Goal: Information Seeking & Learning: Learn about a topic

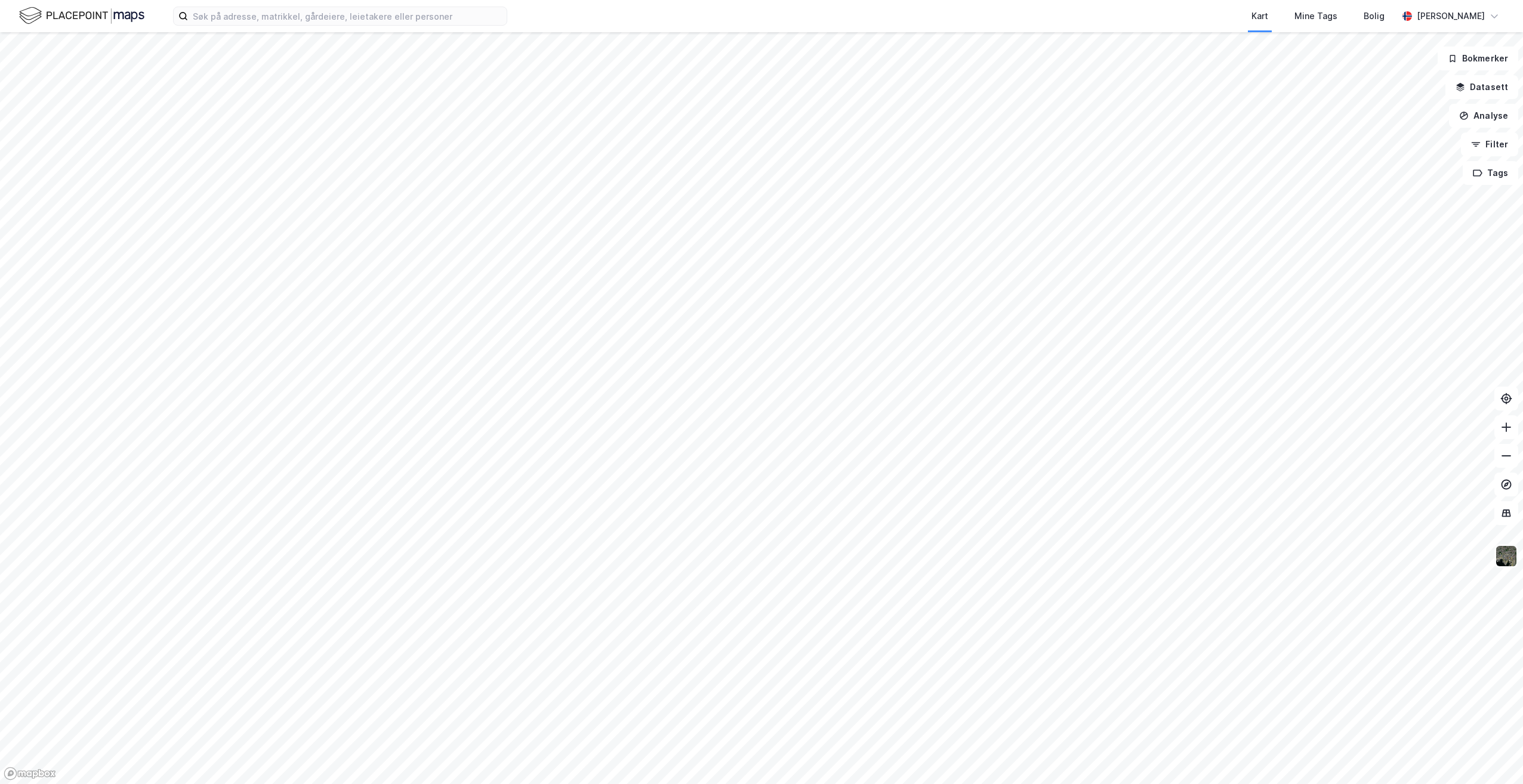
click at [1500, 564] on img at bounding box center [1506, 556] width 23 height 23
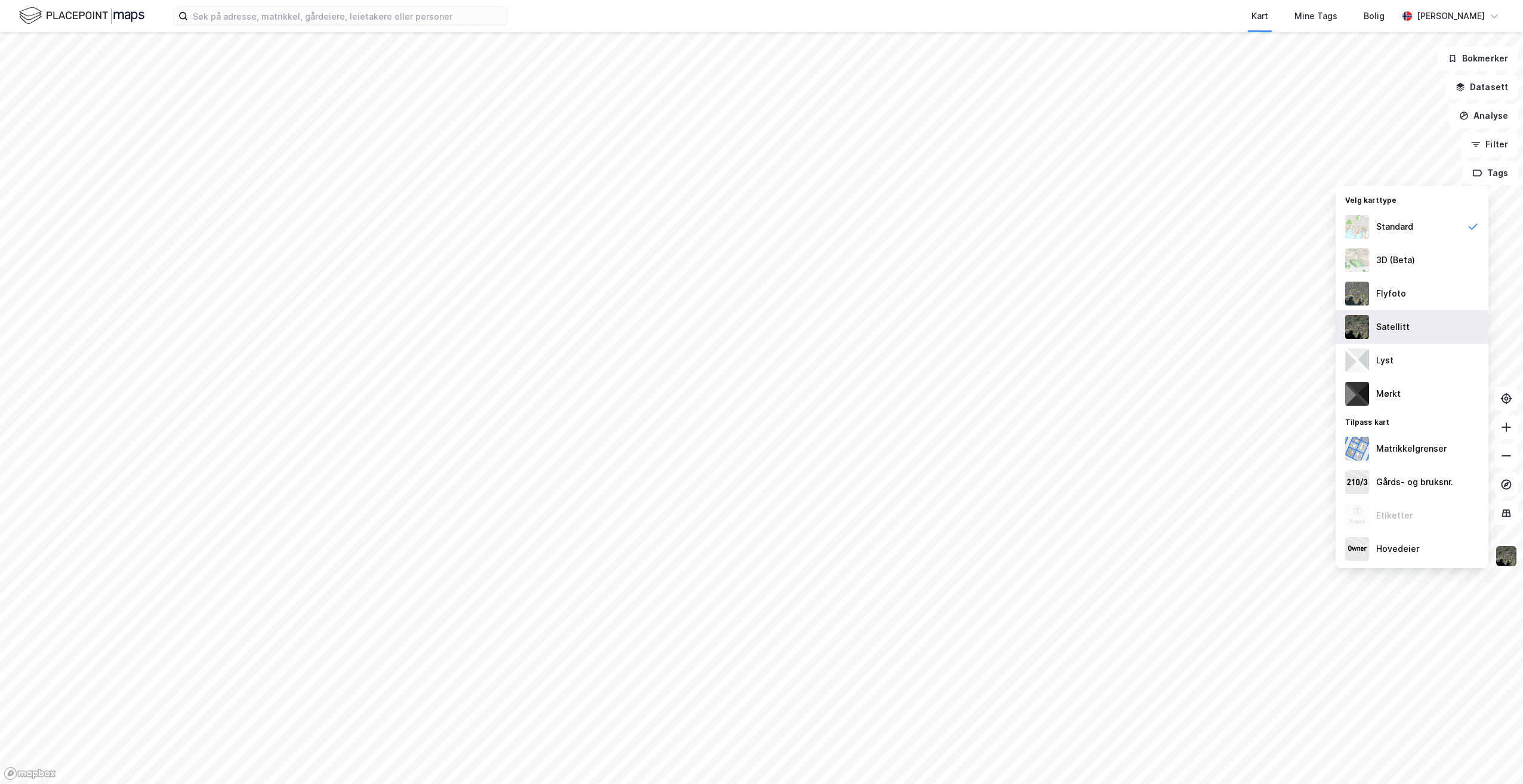
click at [1399, 335] on div "Satellitt" at bounding box center [1412, 326] width 153 height 33
click at [1390, 299] on div "Flyfoto" at bounding box center [1391, 294] width 30 height 14
click at [1390, 326] on div "Satellitt" at bounding box center [1392, 327] width 33 height 14
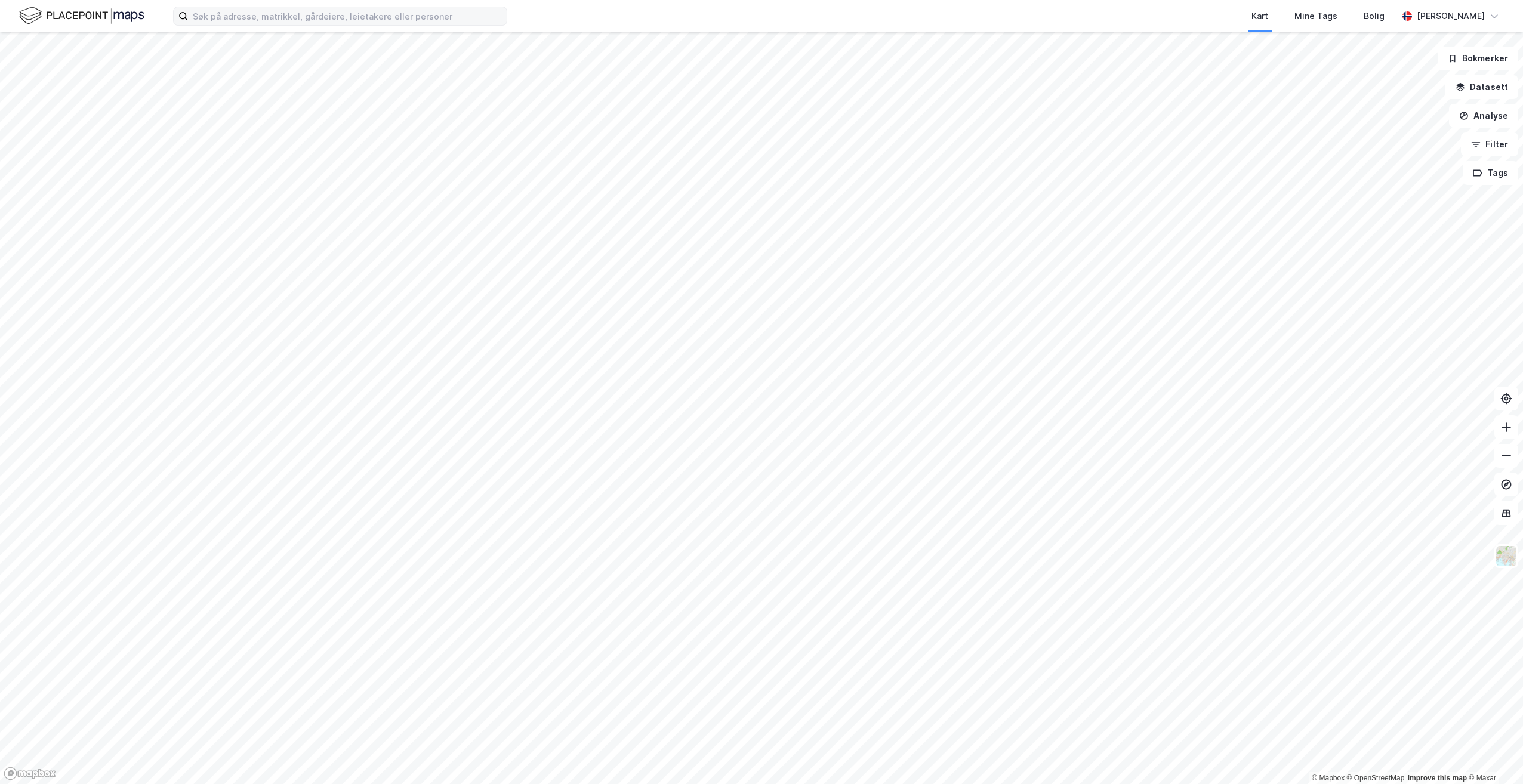
click at [268, 25] on label at bounding box center [340, 16] width 334 height 19
click at [268, 25] on input at bounding box center [347, 16] width 318 height 18
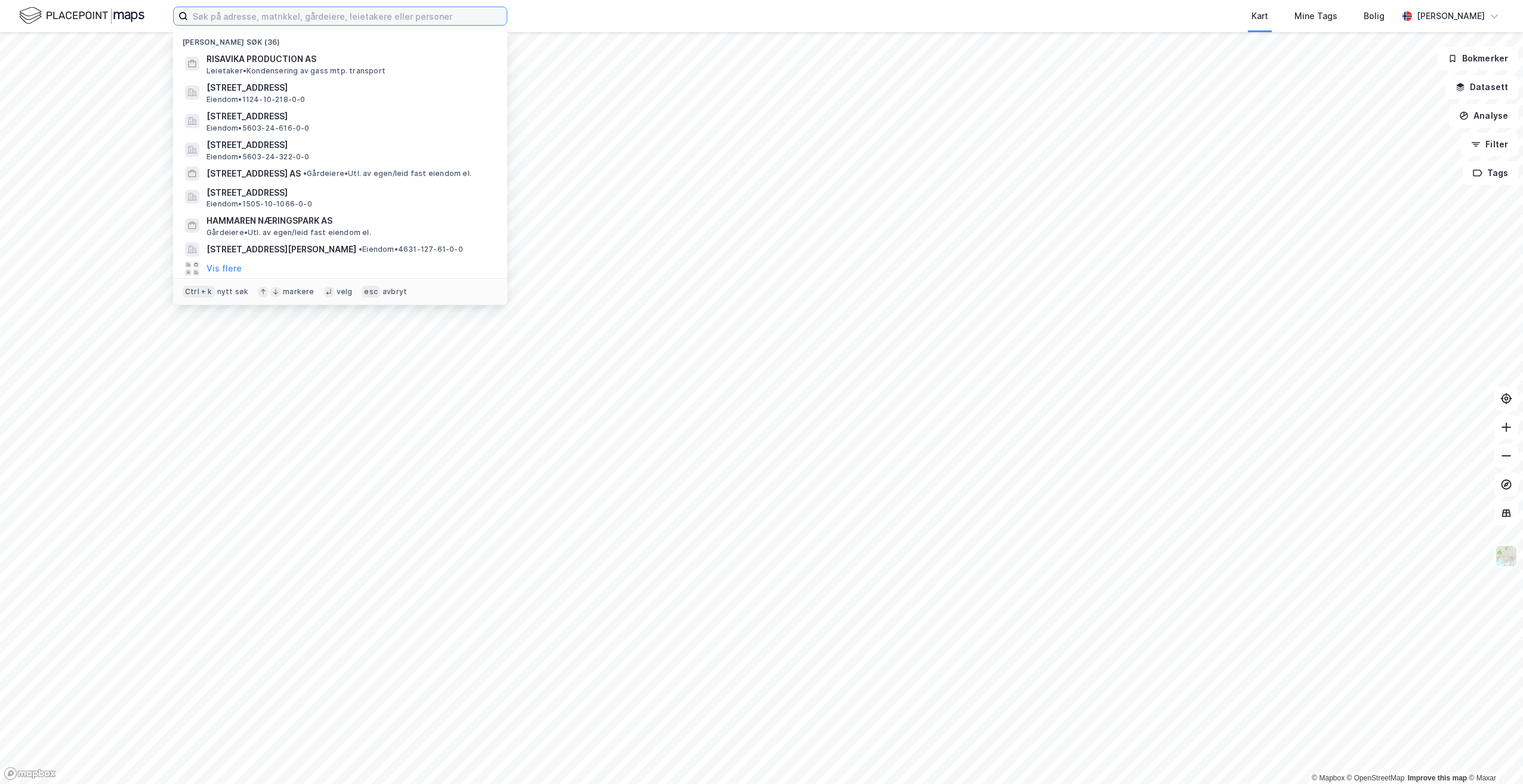
click at [271, 18] on input at bounding box center [347, 16] width 318 height 18
click at [462, 13] on input at bounding box center [347, 16] width 318 height 18
paste input "[STREET_ADDRESS]"
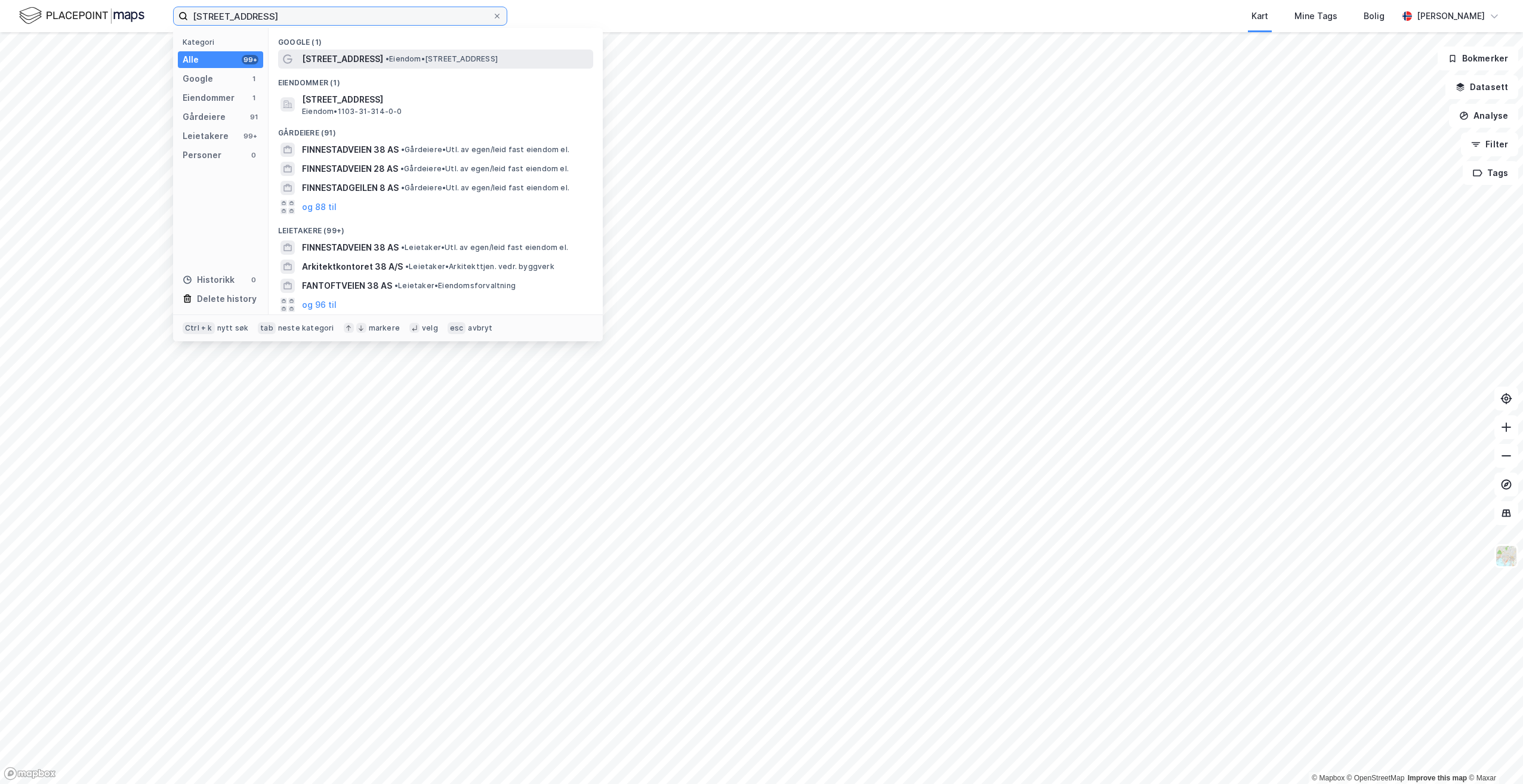
type input "[STREET_ADDRESS]"
click at [431, 58] on span "• Eiendom • Finnestadveien 38, 4029 Stavanger" at bounding box center [442, 59] width 113 height 9
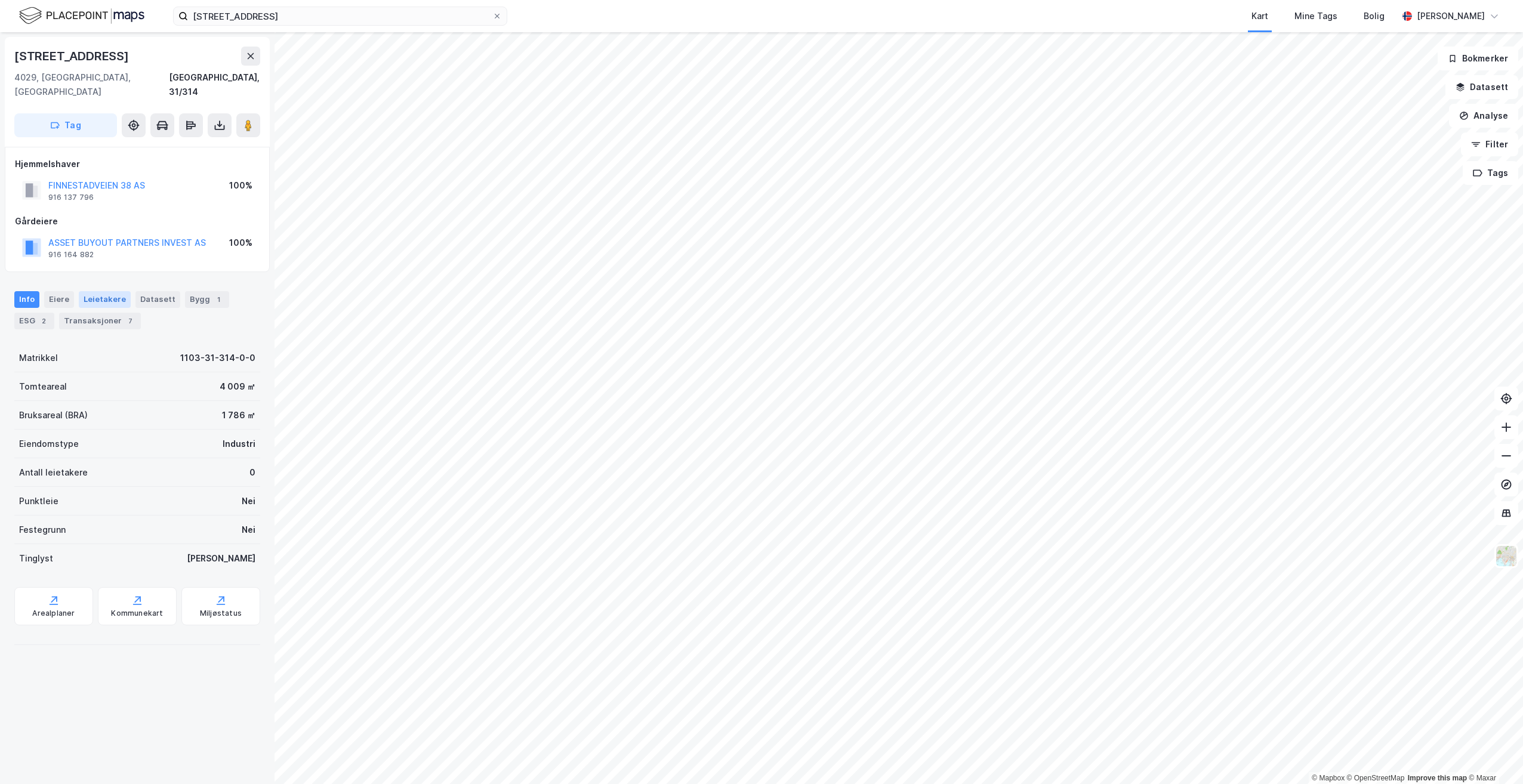
click at [95, 291] on div "Leietakere" at bounding box center [104, 299] width 52 height 17
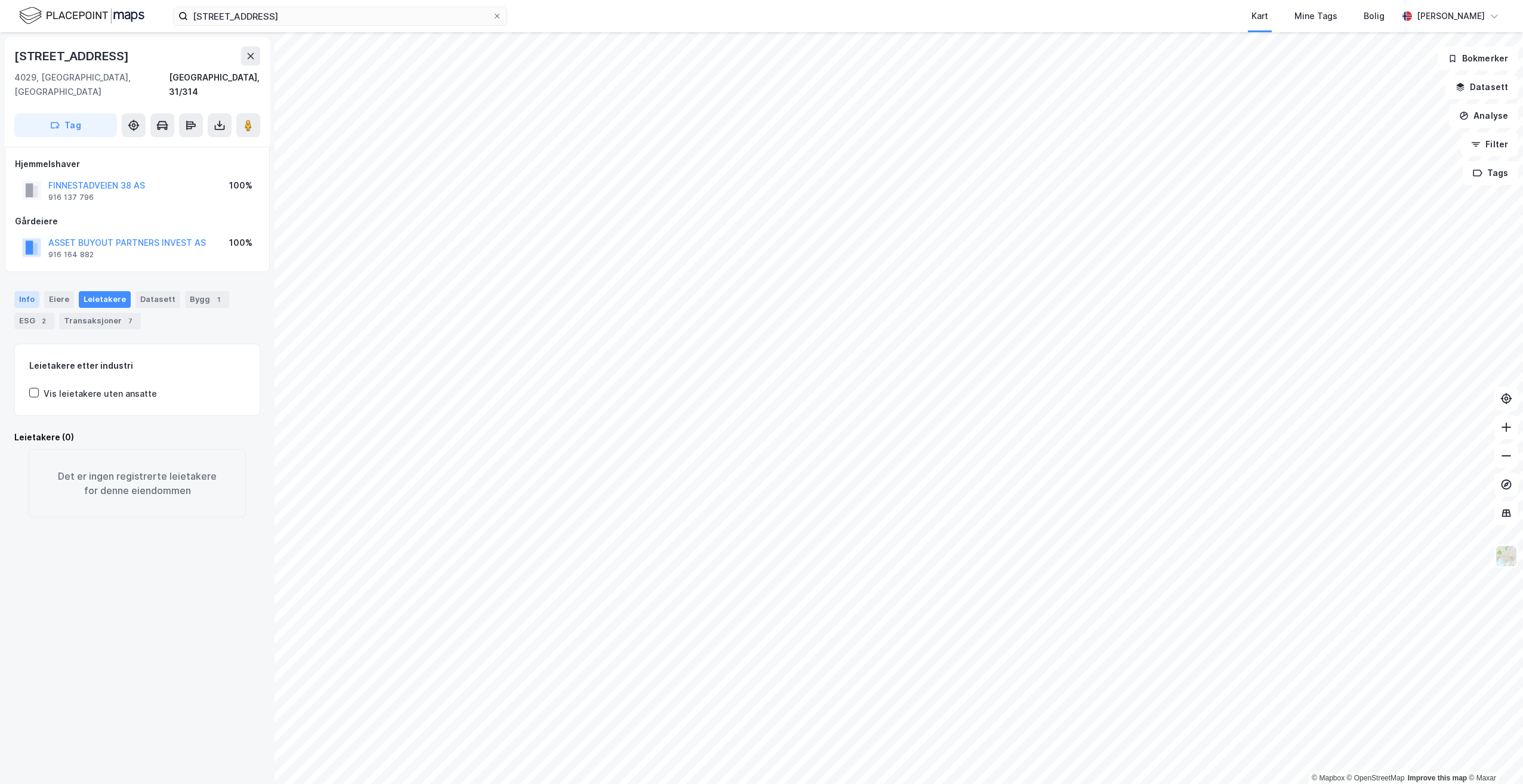
click at [29, 291] on div "Info" at bounding box center [26, 299] width 25 height 17
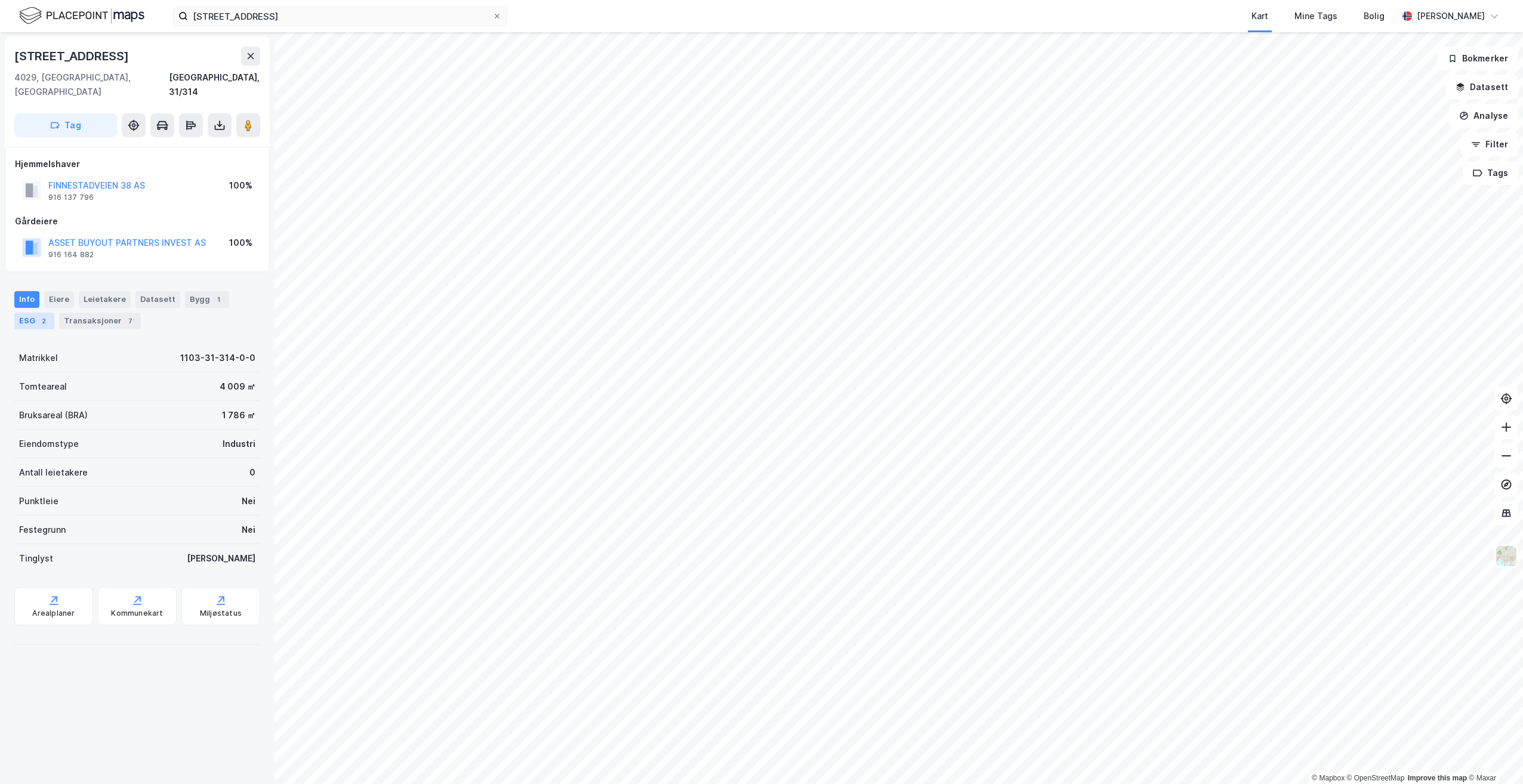
click at [31, 313] on div "ESG 2" at bounding box center [34, 321] width 40 height 17
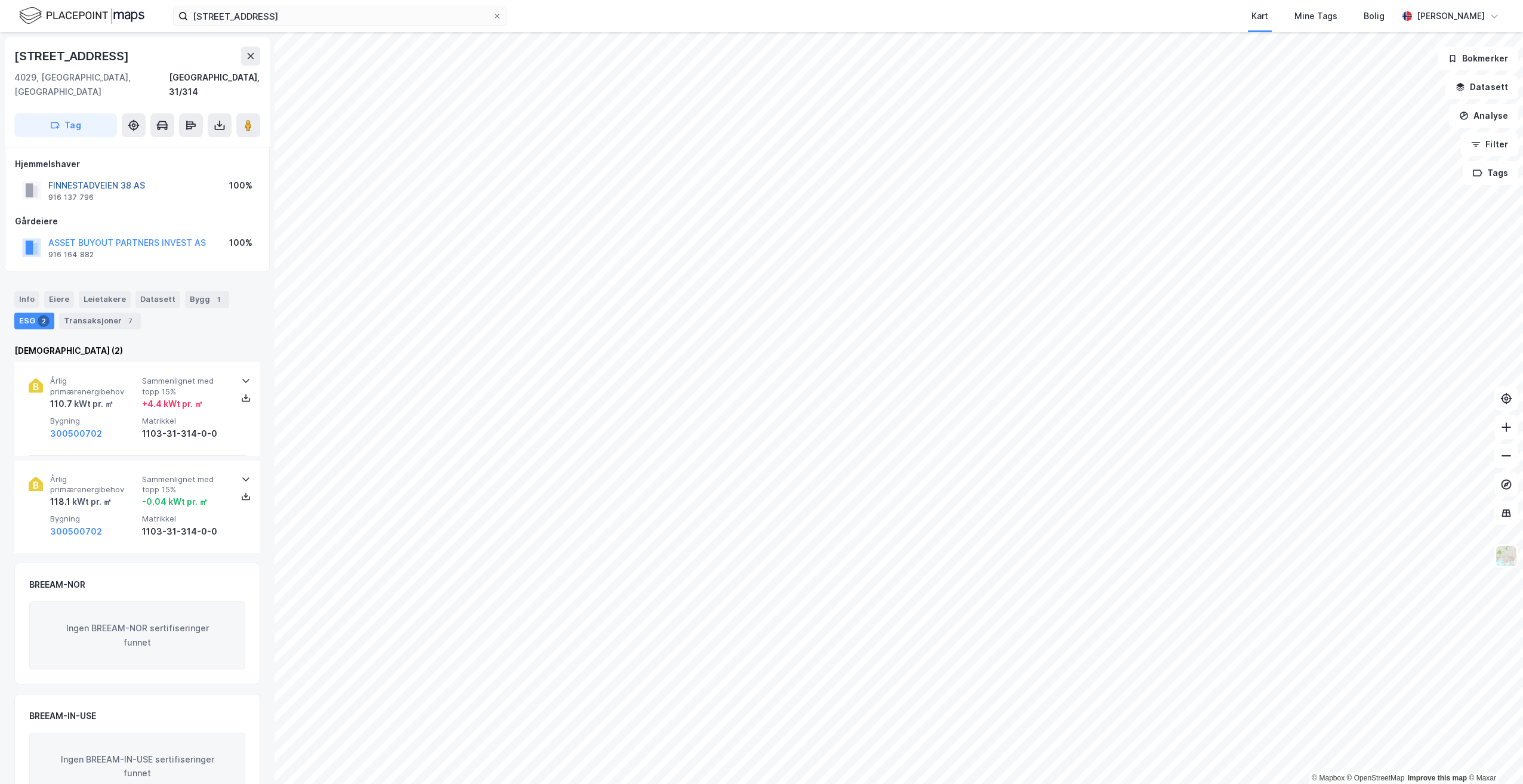
click at [0, 0] on button "FINNESTADVEIEN 38 AS" at bounding box center [0, 0] width 0 height 0
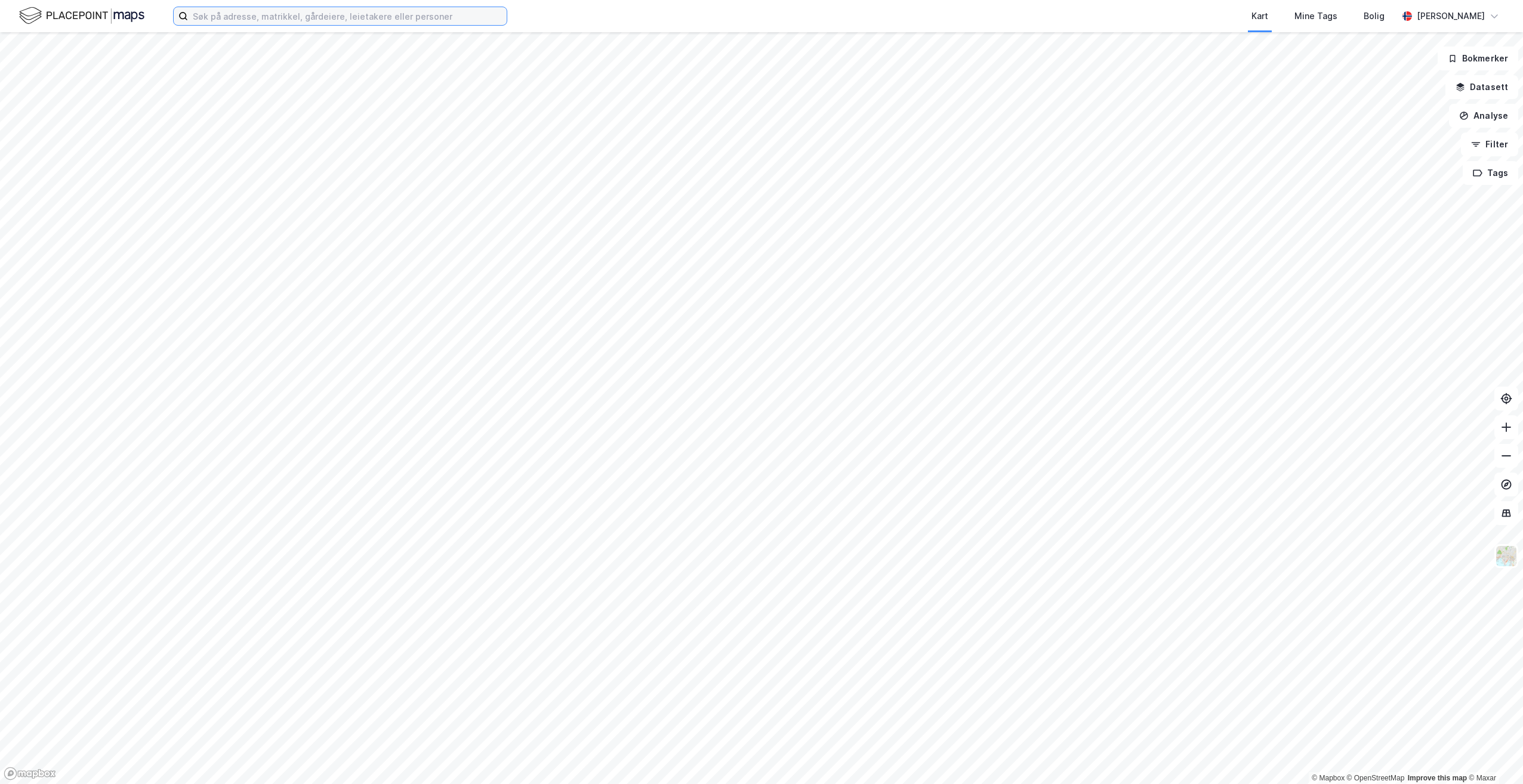
click at [232, 11] on input at bounding box center [347, 16] width 318 height 18
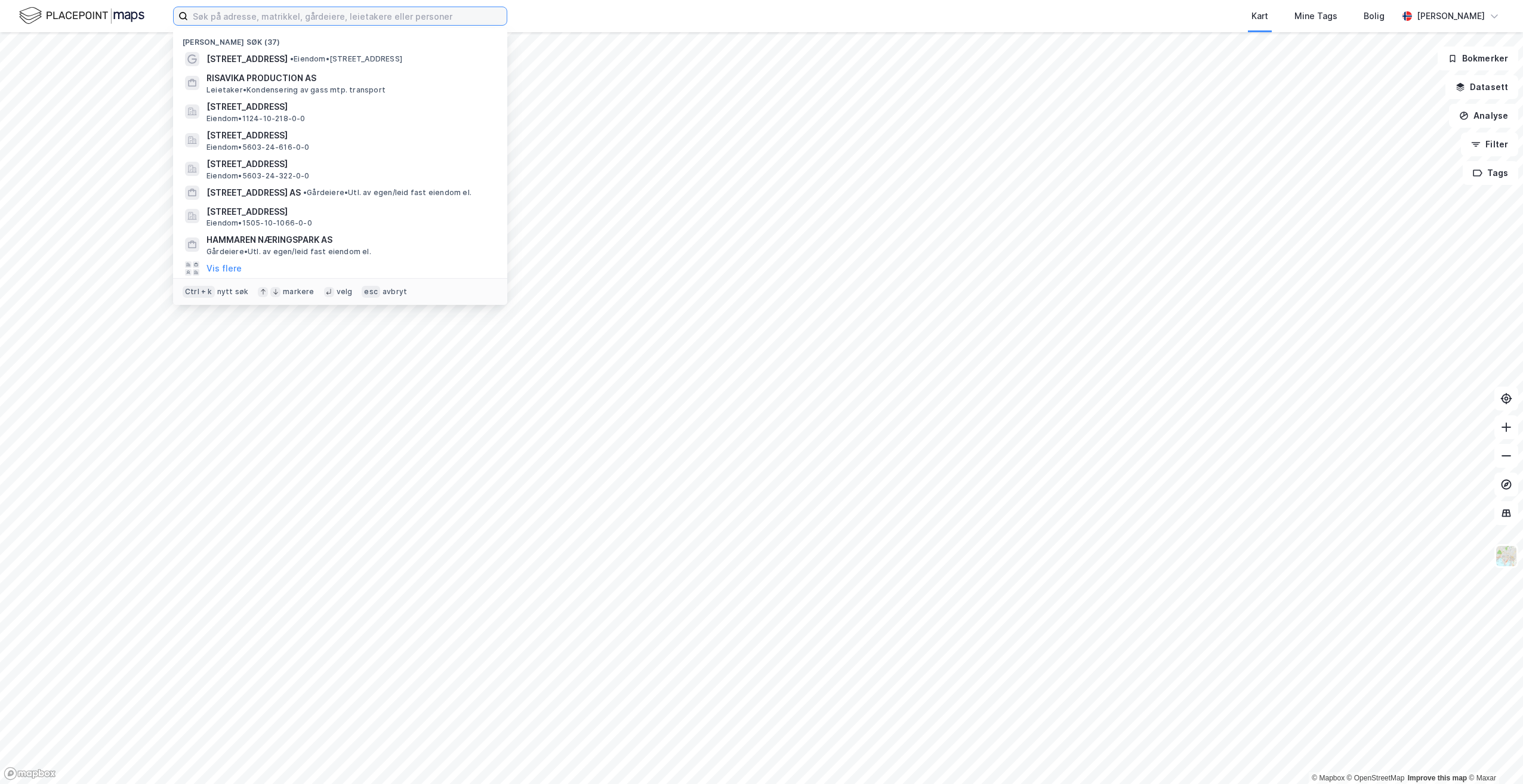
paste input "[STREET_ADDRESS],"
type input "[STREET_ADDRESS],"
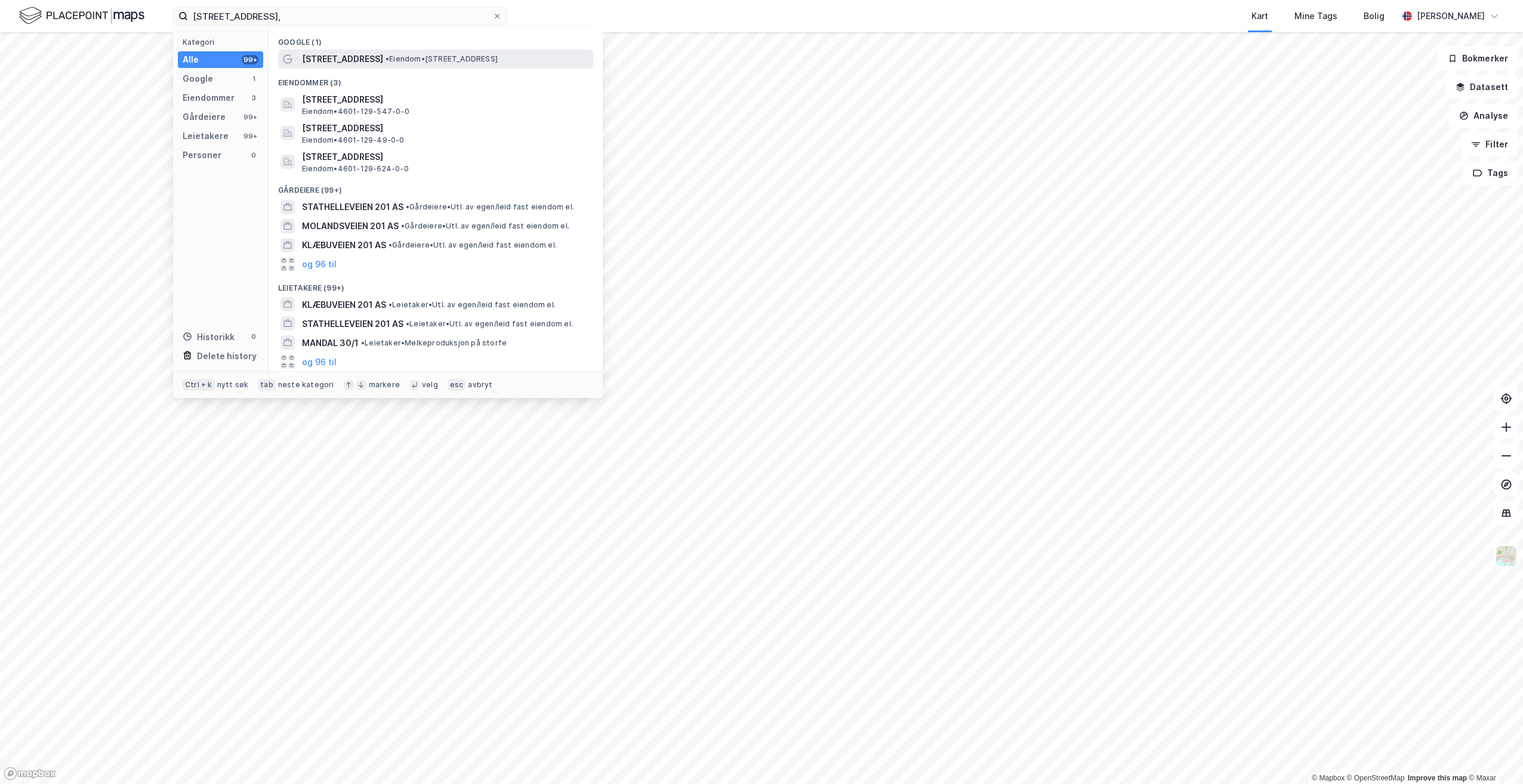
click at [345, 52] on span "[STREET_ADDRESS]" at bounding box center [343, 59] width 81 height 14
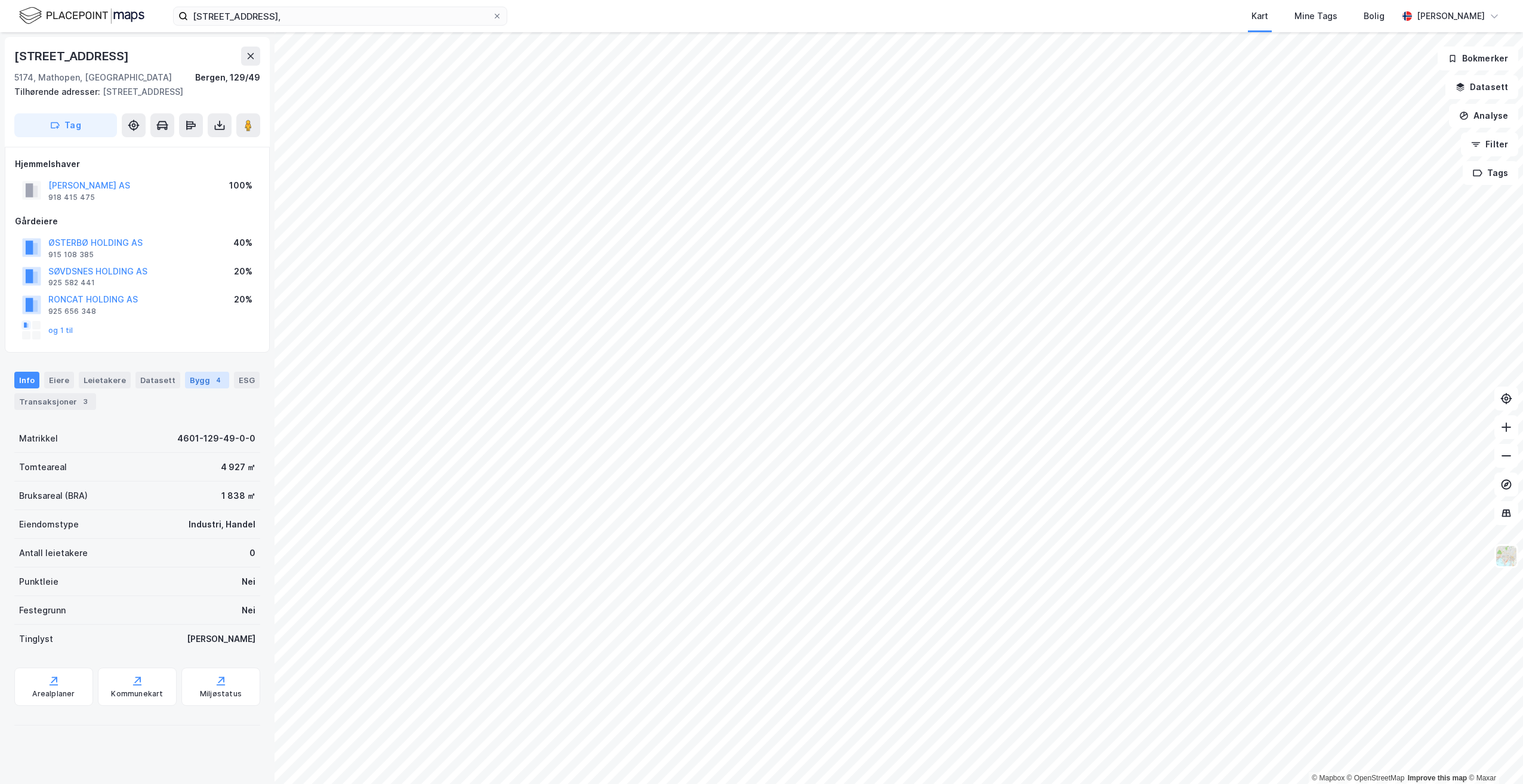
click at [187, 376] on div "Bygg 4" at bounding box center [207, 380] width 44 height 17
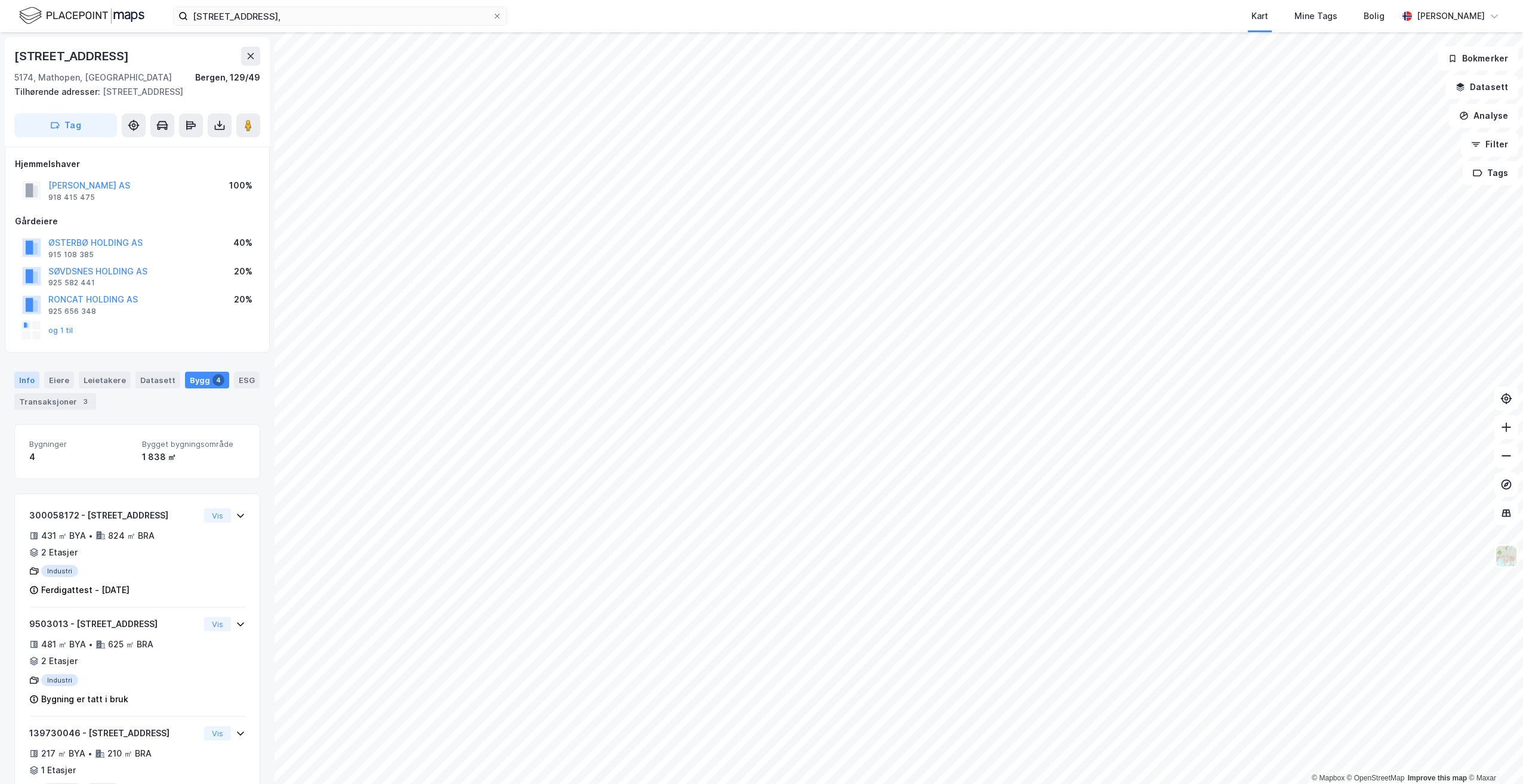
click at [24, 381] on div "Info" at bounding box center [26, 380] width 25 height 17
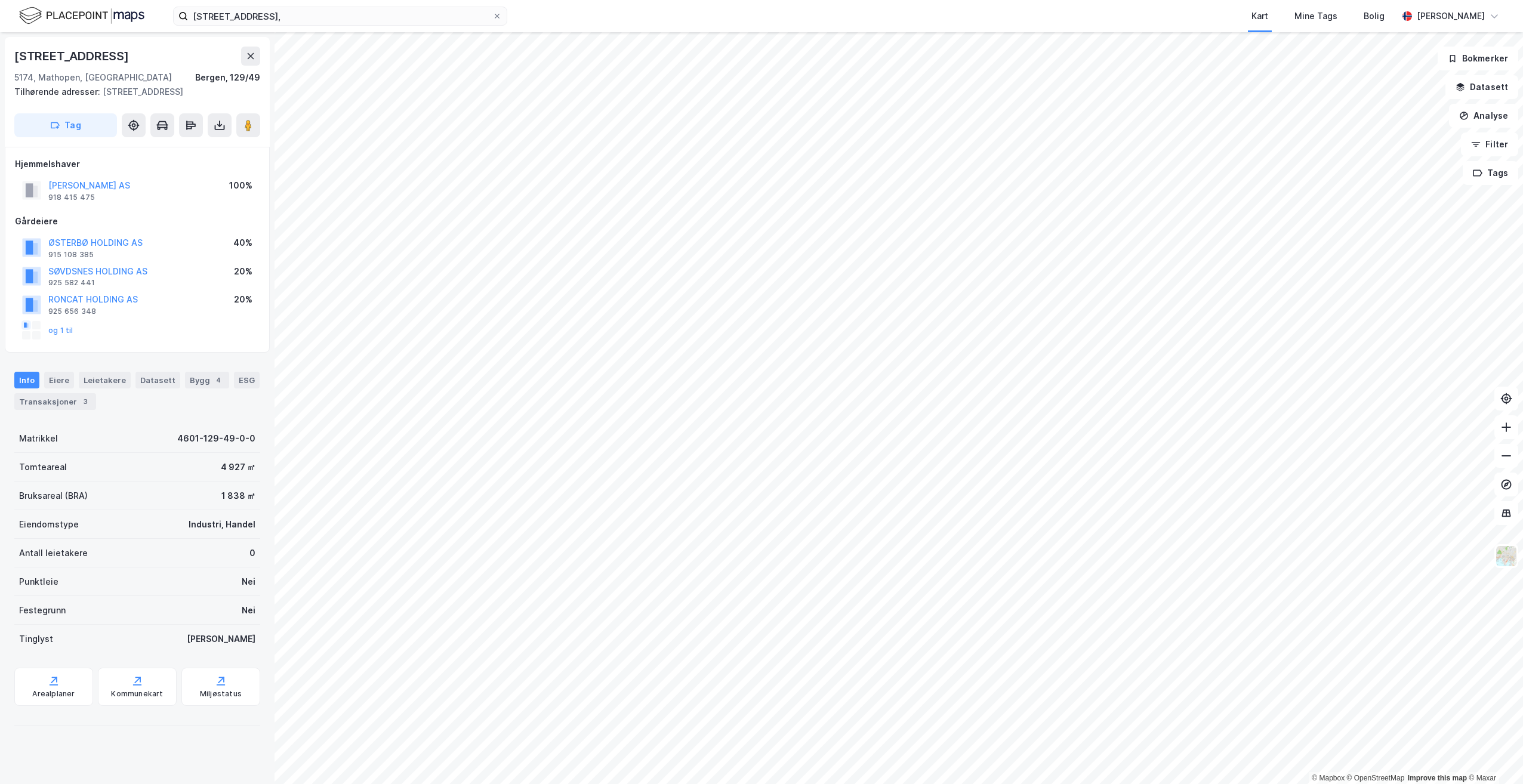
drag, startPoint x: 127, startPoint y: 57, endPoint x: 14, endPoint y: 55, distance: 113.0
click at [14, 55] on div "[STREET_ADDRESS]" at bounding box center [137, 56] width 246 height 19
copy div "[STREET_ADDRESS]"
